Goal: Information Seeking & Learning: Learn about a topic

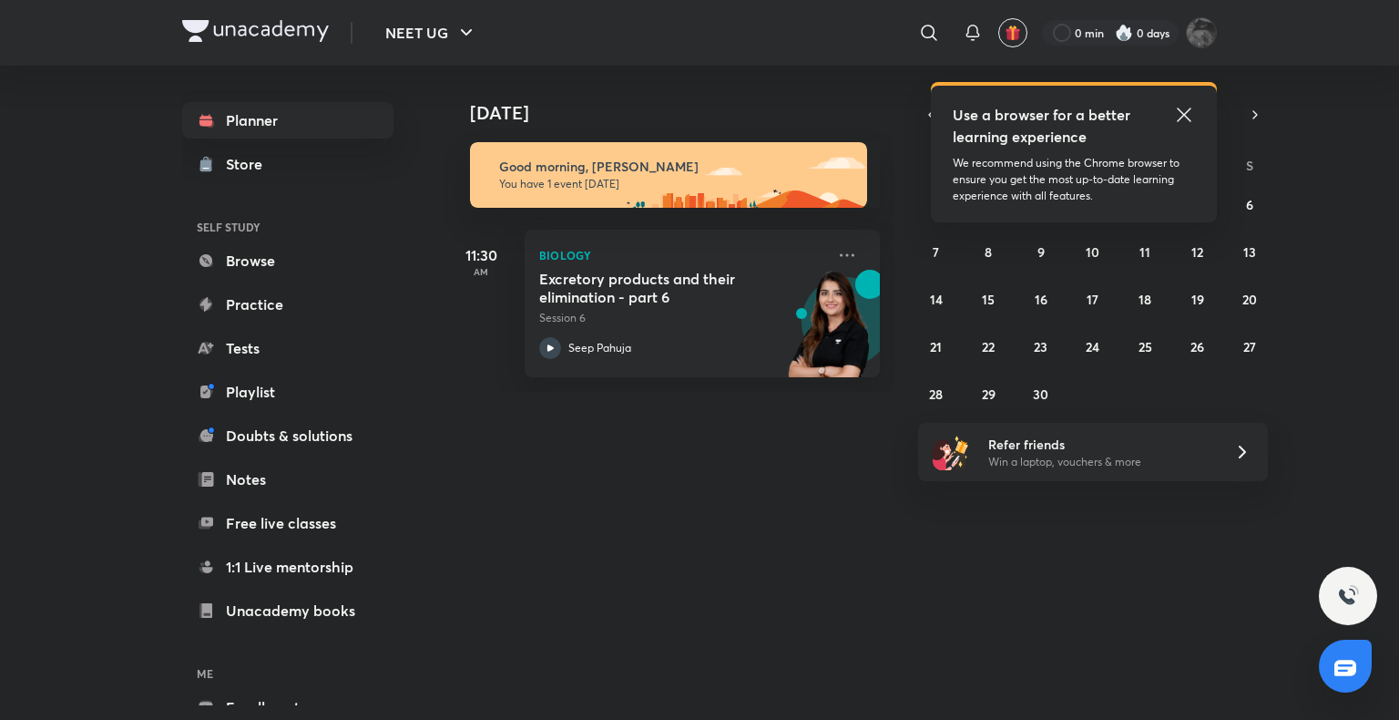
click at [1191, 110] on icon at bounding box center [1184, 115] width 22 height 22
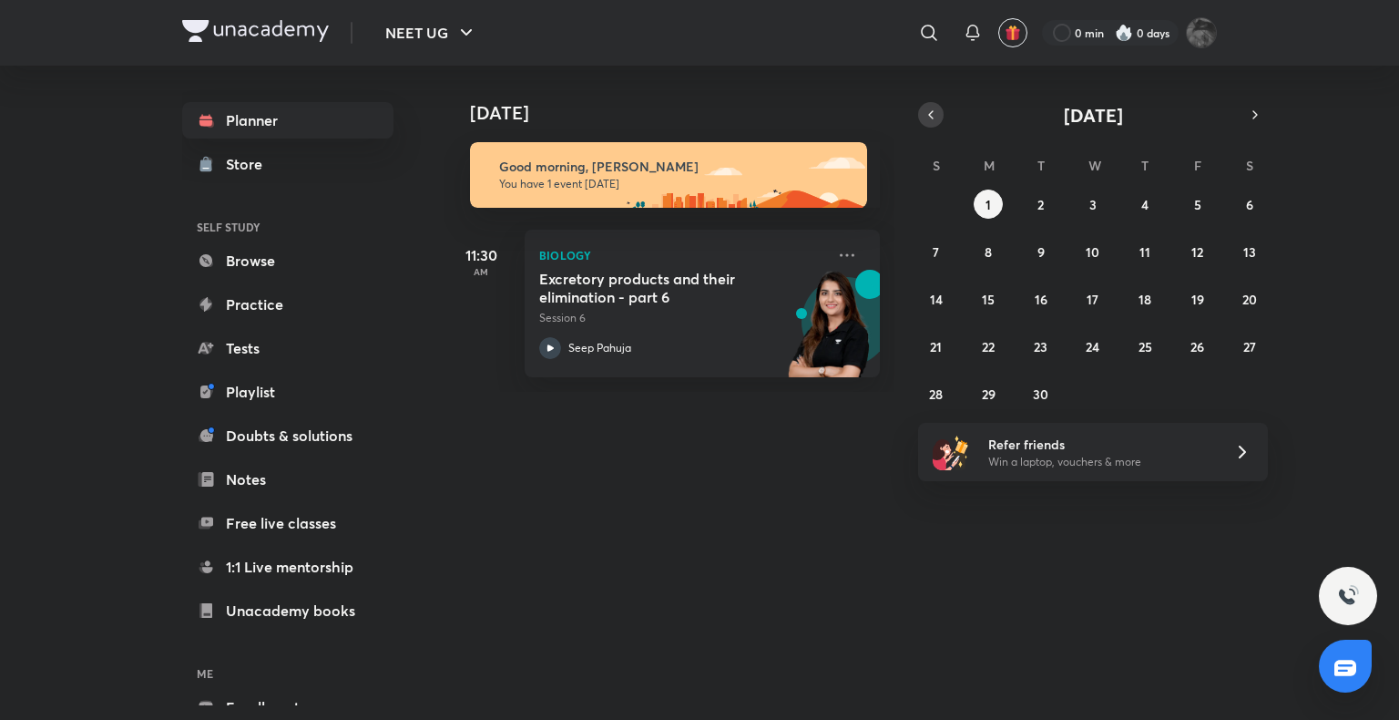
click at [933, 120] on icon "button" at bounding box center [931, 115] width 15 height 16
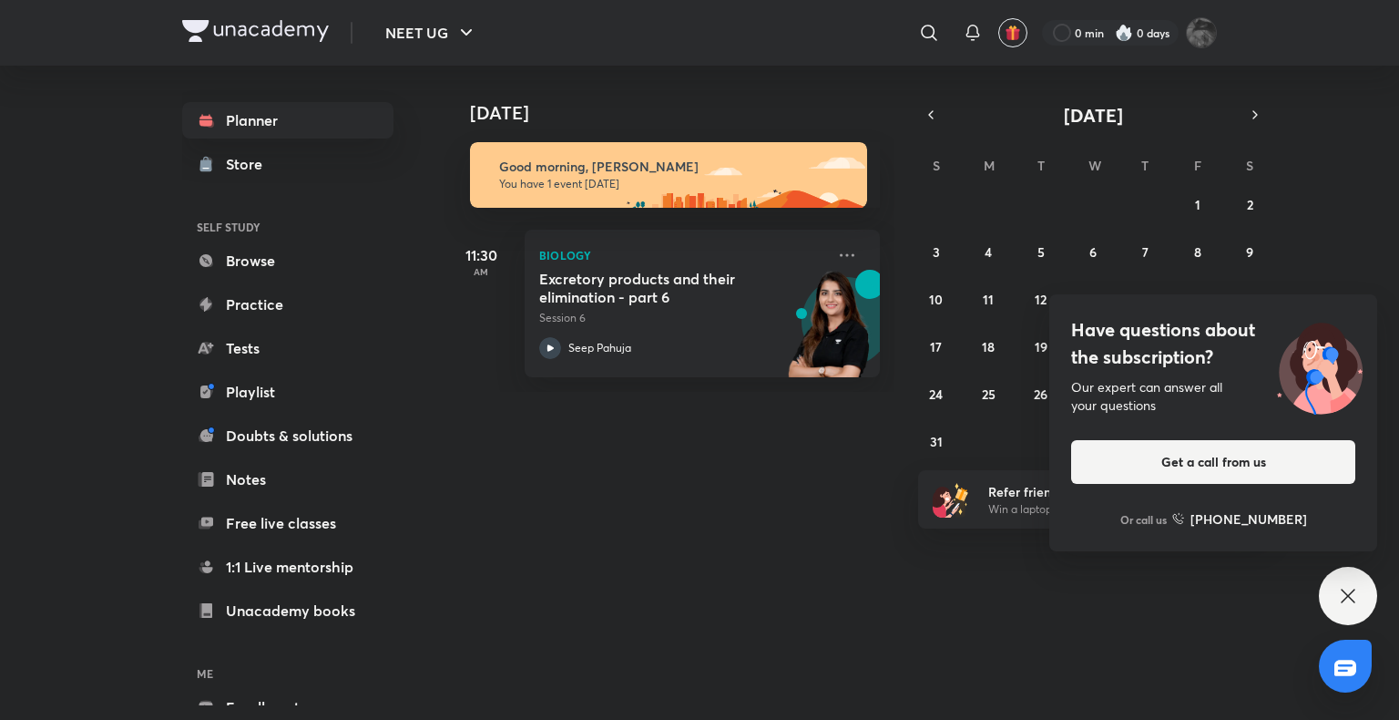
click at [1355, 600] on icon at bounding box center [1348, 596] width 22 height 22
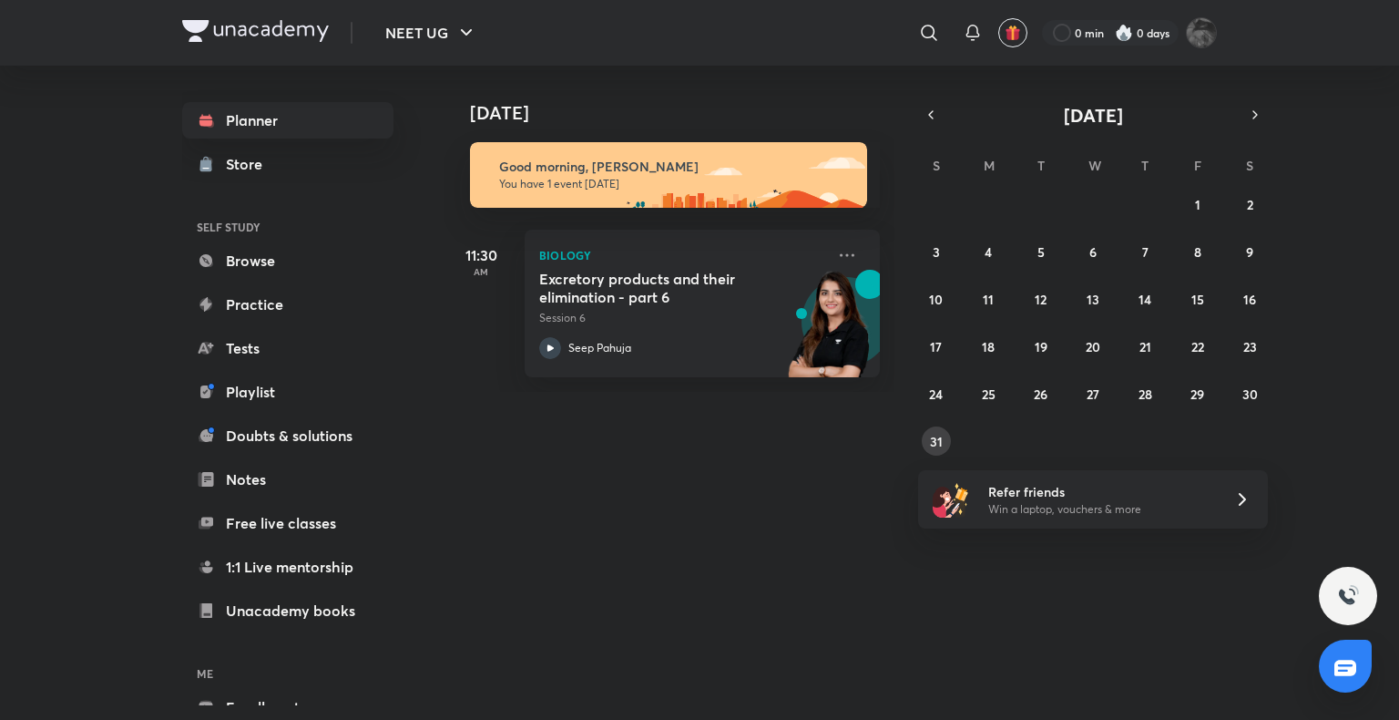
click at [935, 446] on abbr "31" at bounding box center [936, 441] width 13 height 17
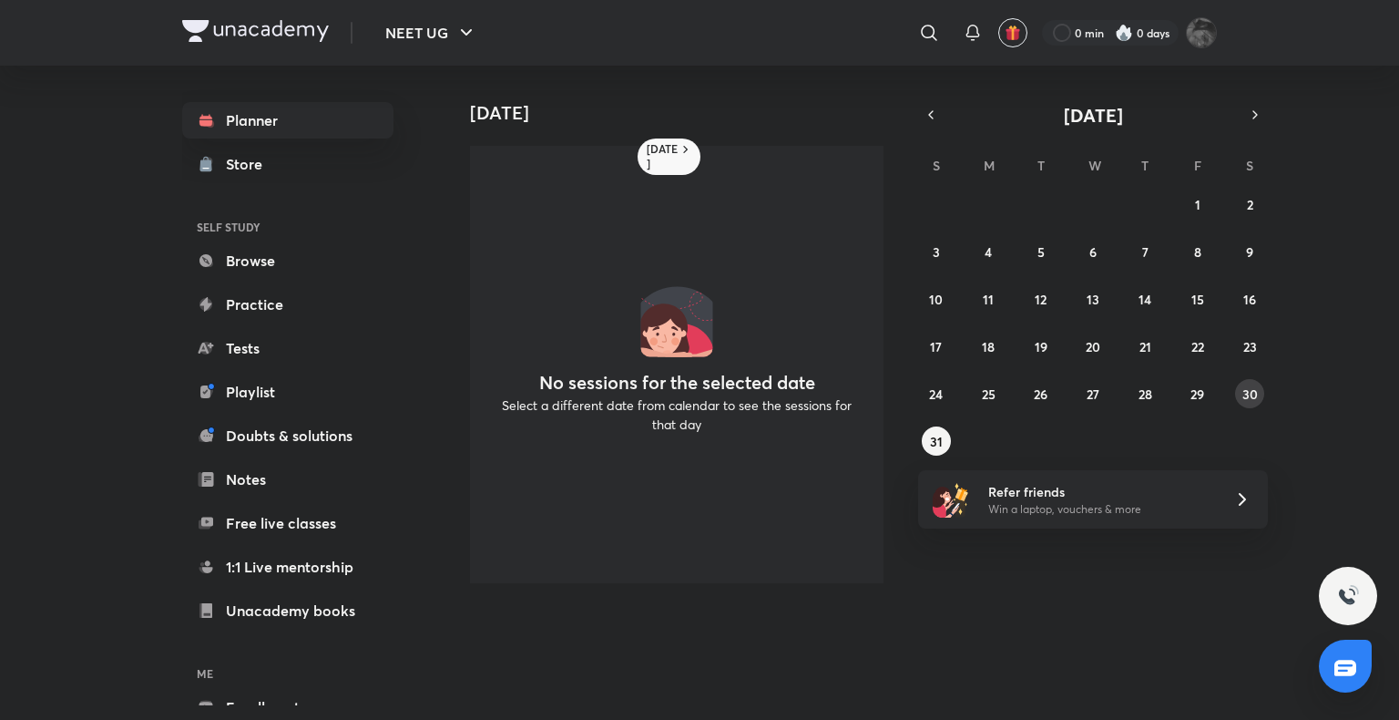
click at [1241, 392] on button "30" at bounding box center [1249, 393] width 29 height 29
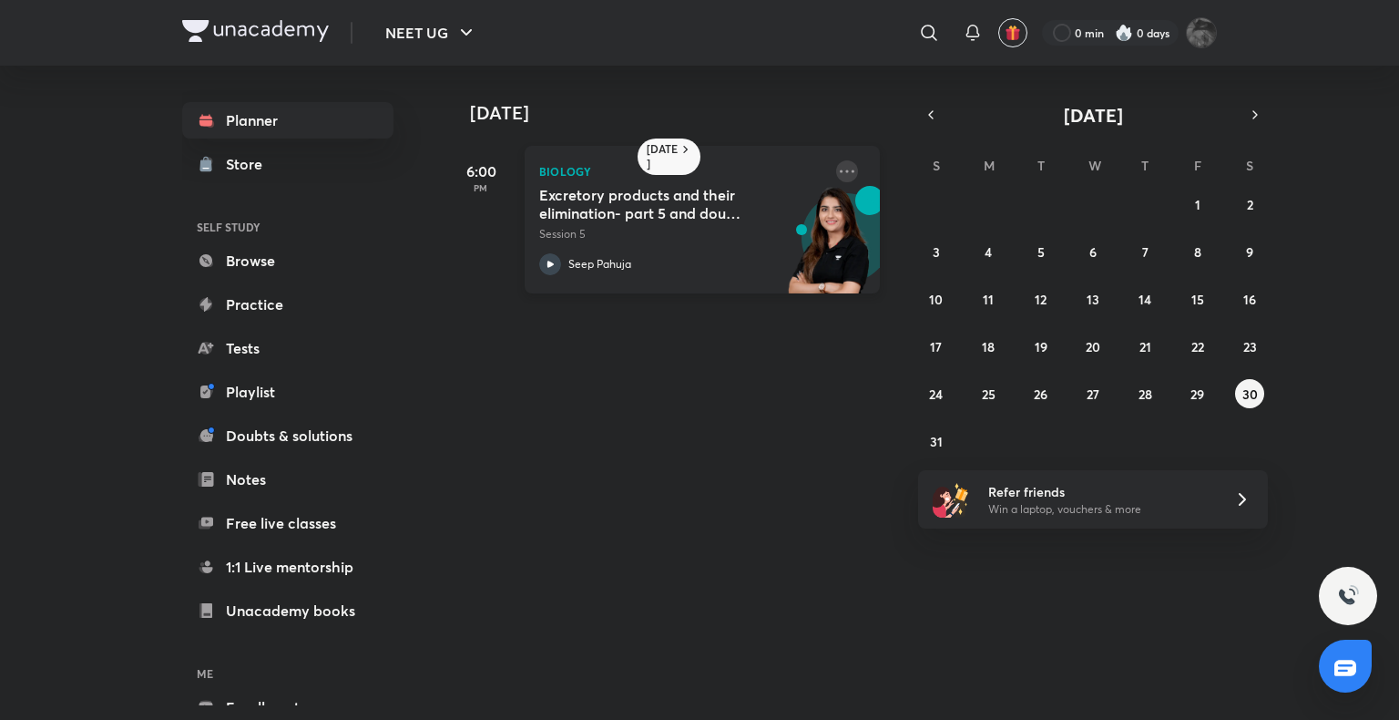
click at [838, 169] on icon at bounding box center [847, 171] width 22 height 22
click at [634, 266] on div "Seep Pahuja" at bounding box center [682, 264] width 286 height 22
